Goal: Task Accomplishment & Management: Use online tool/utility

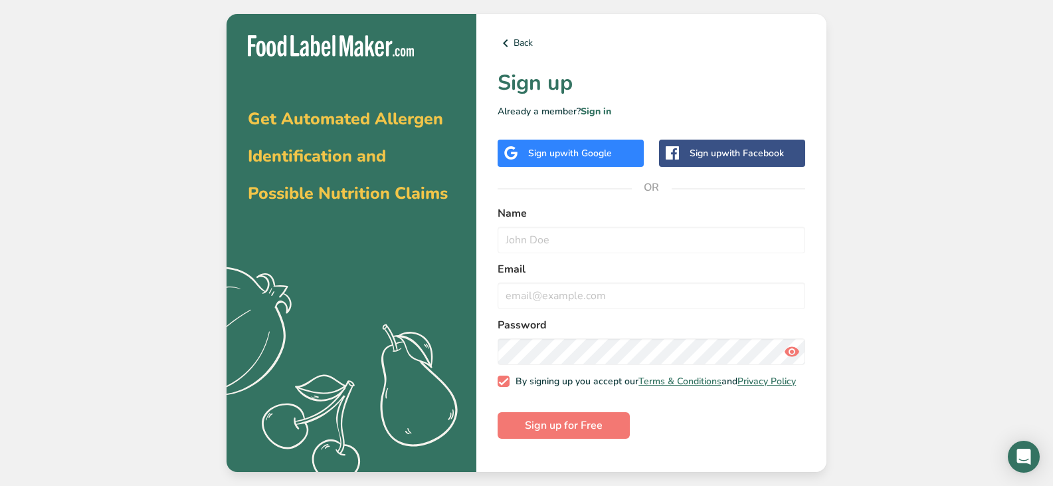
click at [498, 227] on div at bounding box center [498, 227] width 0 height 0
click at [510, 245] on input "text" at bounding box center [652, 240] width 308 height 27
click at [504, 245] on input "text" at bounding box center [652, 240] width 308 height 27
type input "[PERSON_NAME]"
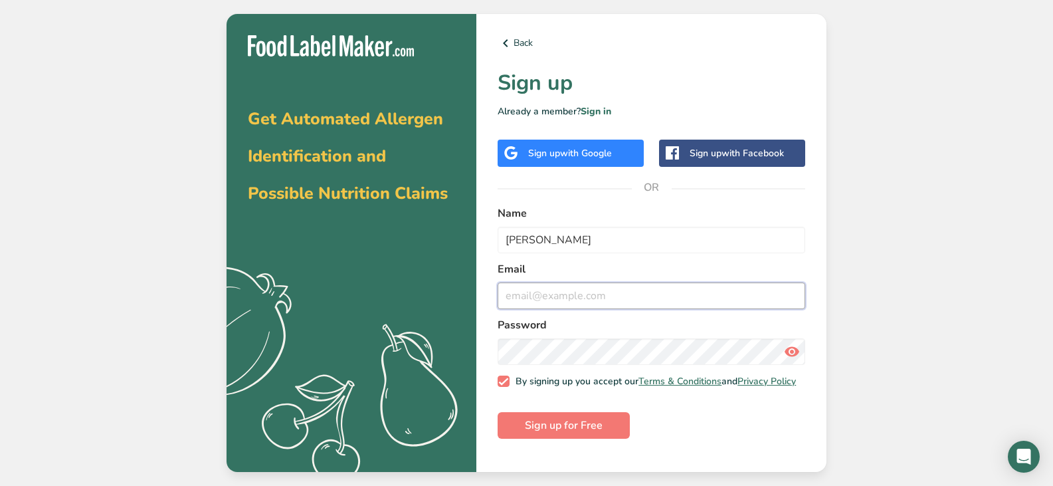
click at [561, 302] on input "email" at bounding box center [652, 295] width 308 height 27
type input "[PERSON_NAME][EMAIL_ADDRESS][DOMAIN_NAME]"
click at [639, 262] on label "Email" at bounding box center [652, 269] width 308 height 16
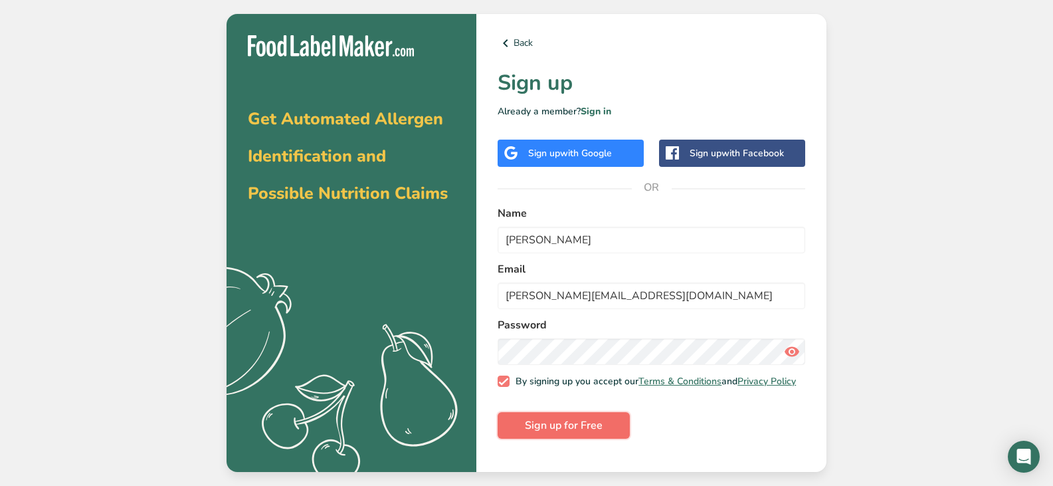
click at [557, 426] on span "Sign up for Free" at bounding box center [564, 425] width 78 height 16
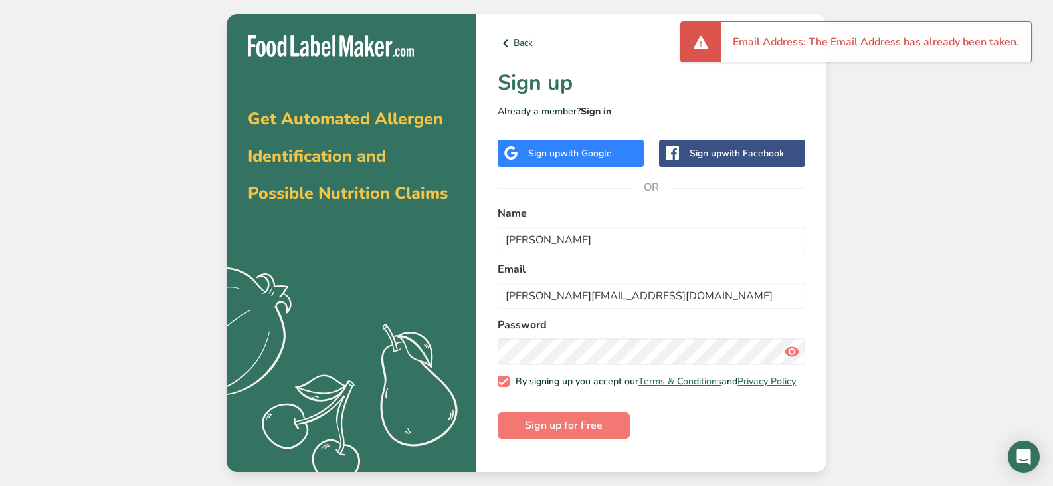
click at [601, 106] on link "Sign in" at bounding box center [596, 111] width 31 height 13
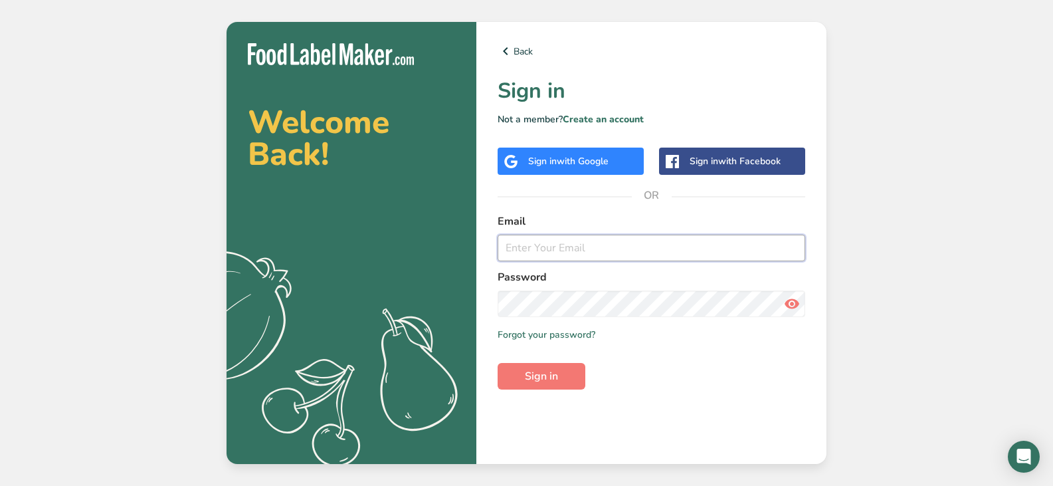
type input "[PERSON_NAME][EMAIL_ADDRESS][DOMAIN_NAME]"
click at [536, 378] on span "Sign in" at bounding box center [541, 376] width 33 height 16
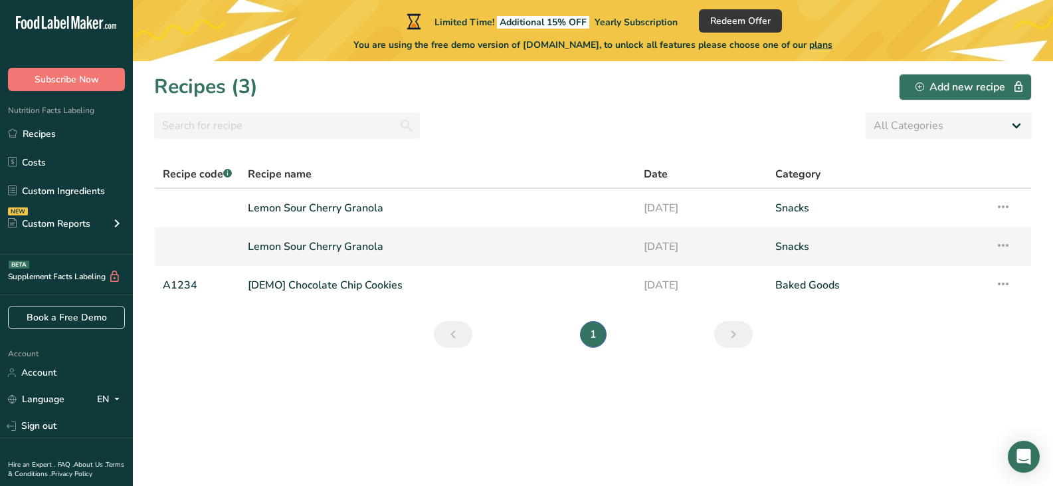
click at [274, 245] on link "Lemon Sour Cherry Granola" at bounding box center [437, 247] width 379 height 28
